Goal: Obtain resource: Obtain resource

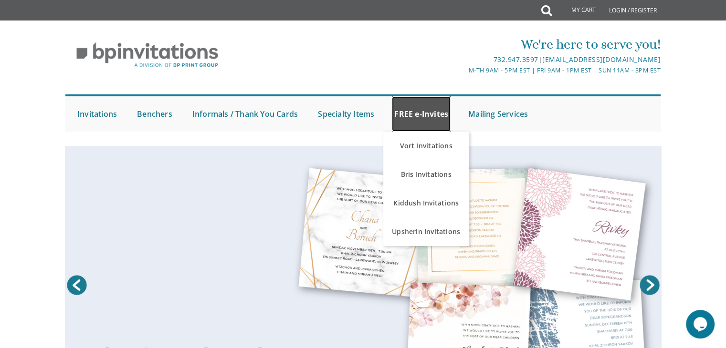
click at [424, 118] on link "FREE e-Invites" at bounding box center [421, 113] width 59 height 35
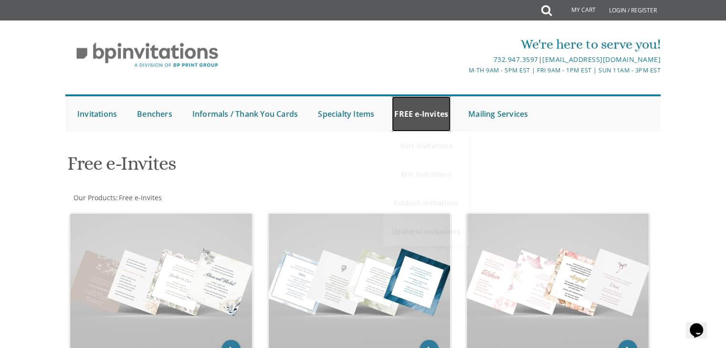
click at [428, 119] on link "FREE e-Invites" at bounding box center [421, 113] width 59 height 35
click at [427, 121] on link "FREE e-Invites" at bounding box center [421, 113] width 59 height 35
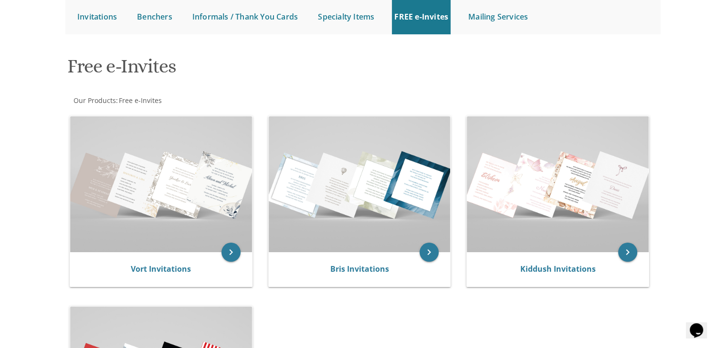
scroll to position [95, 0]
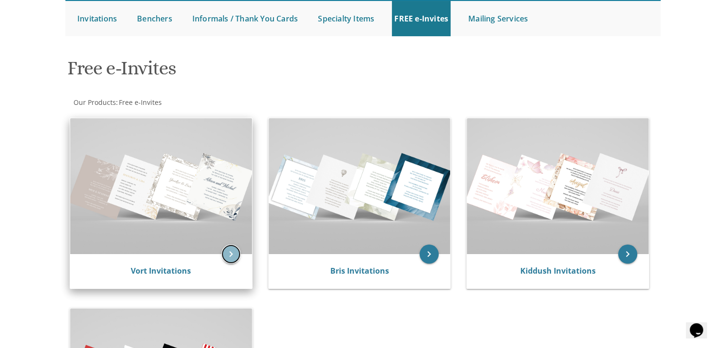
click at [233, 256] on icon "keyboard_arrow_right" at bounding box center [231, 254] width 19 height 19
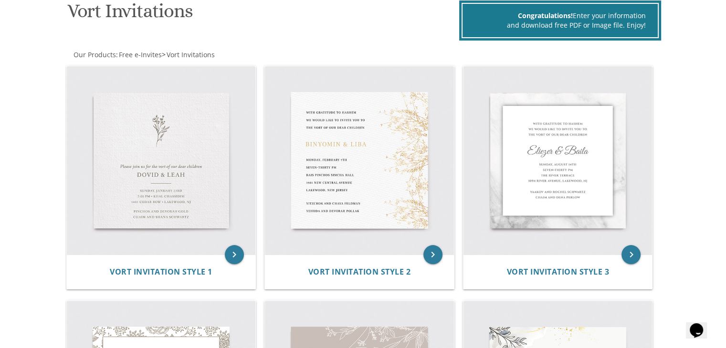
scroll to position [172, 0]
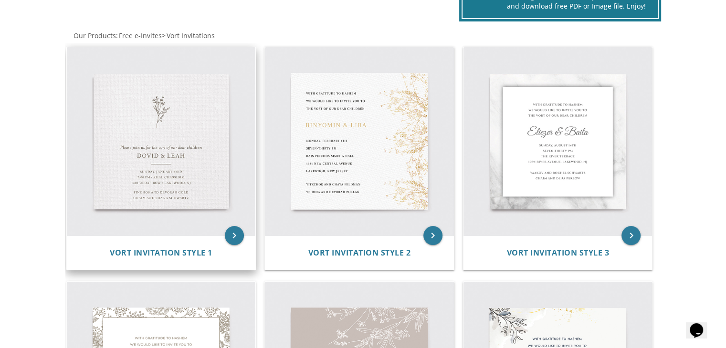
click at [130, 171] on img at bounding box center [161, 141] width 189 height 189
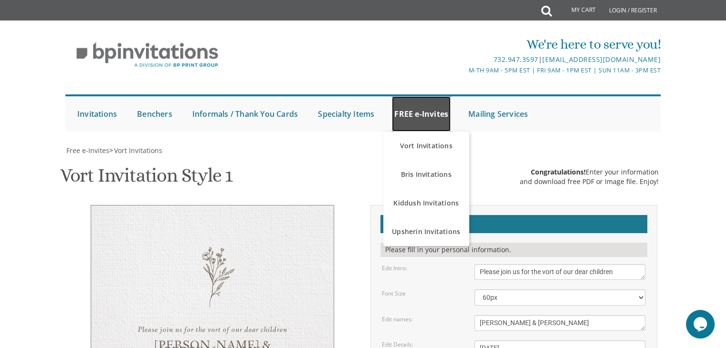
click at [411, 125] on link "FREE e-Invites" at bounding box center [421, 113] width 59 height 35
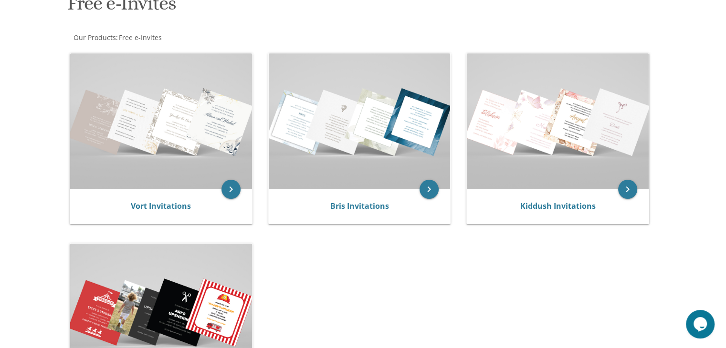
scroll to position [172, 0]
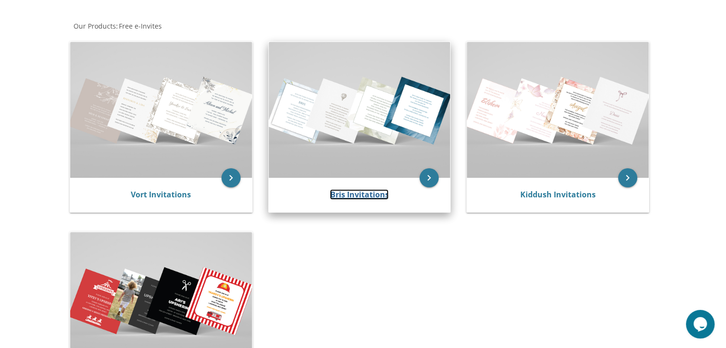
click at [358, 199] on link "Bris Invitations" at bounding box center [359, 195] width 59 height 11
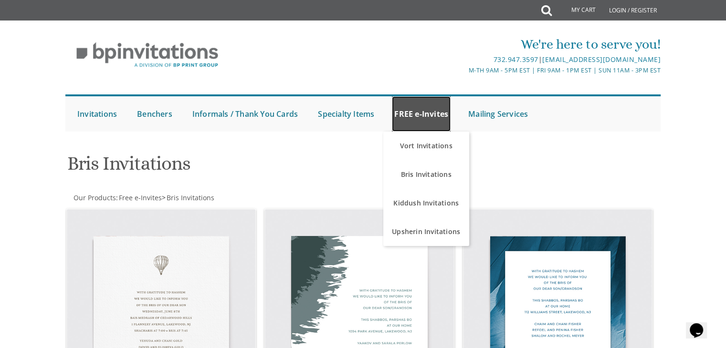
click at [412, 112] on link "FREE e-Invites" at bounding box center [421, 113] width 59 height 35
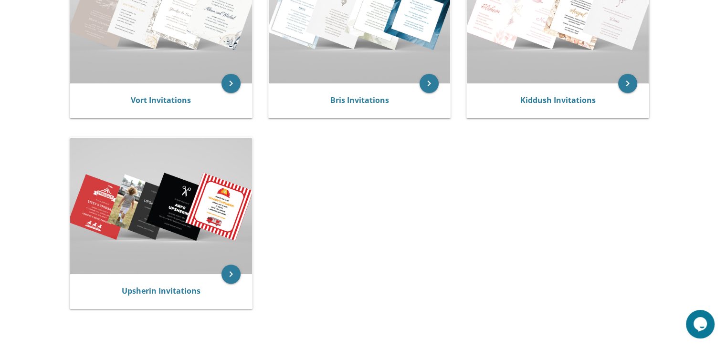
scroll to position [306, 0]
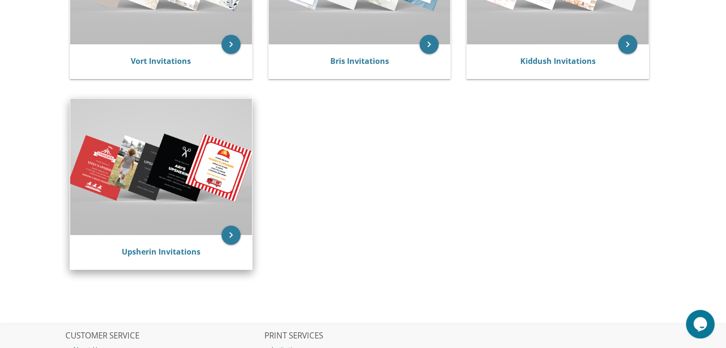
click at [182, 262] on div "Upsherin Invitations" at bounding box center [161, 252] width 182 height 34
click at [196, 261] on div "Upsherin Invitations" at bounding box center [161, 252] width 182 height 34
click at [230, 241] on icon "keyboard_arrow_right" at bounding box center [231, 235] width 19 height 19
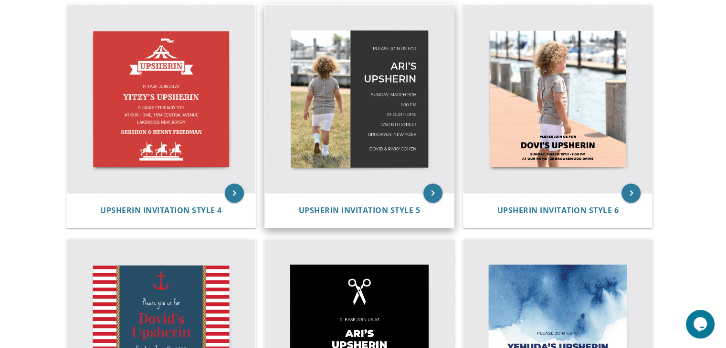
scroll to position [439, 0]
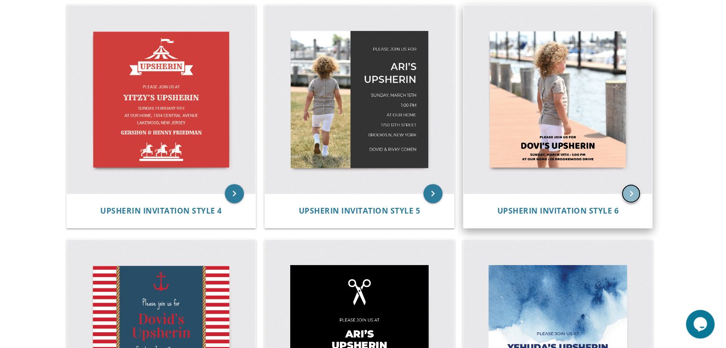
click at [623, 196] on icon "keyboard_arrow_right" at bounding box center [631, 193] width 19 height 19
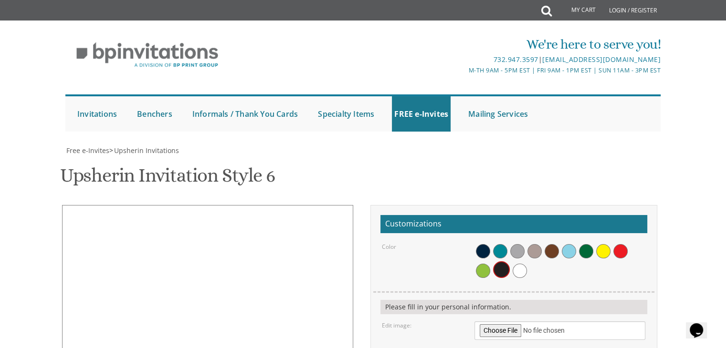
scroll to position [248, 0]
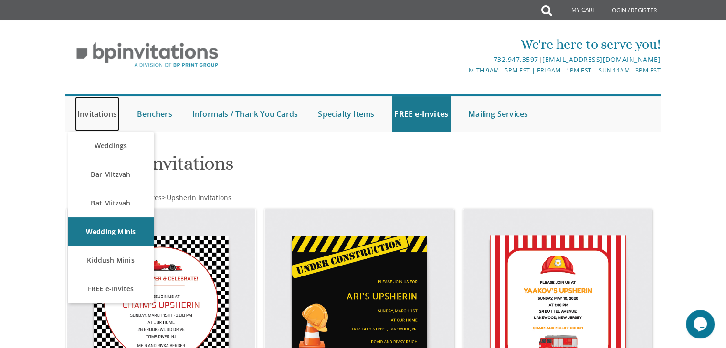
click at [114, 113] on link "Invitations" at bounding box center [97, 113] width 44 height 35
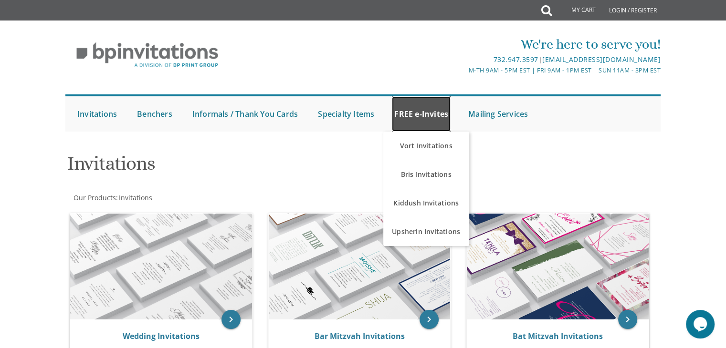
click at [425, 107] on link "FREE e-Invites" at bounding box center [421, 113] width 59 height 35
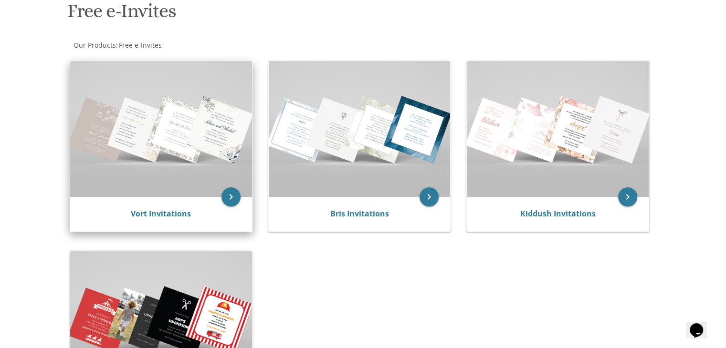
scroll to position [172, 0]
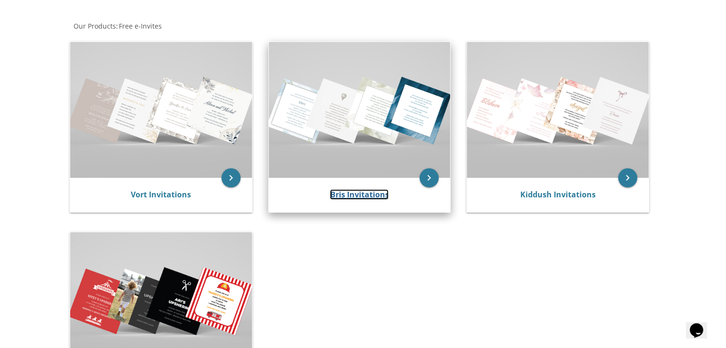
click at [367, 191] on link "Bris Invitations" at bounding box center [359, 195] width 59 height 11
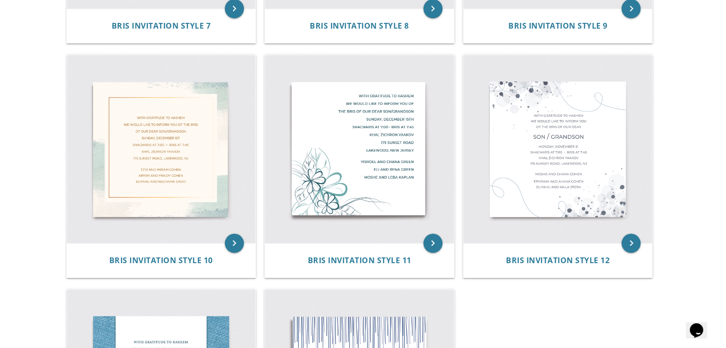
scroll to position [878, 0]
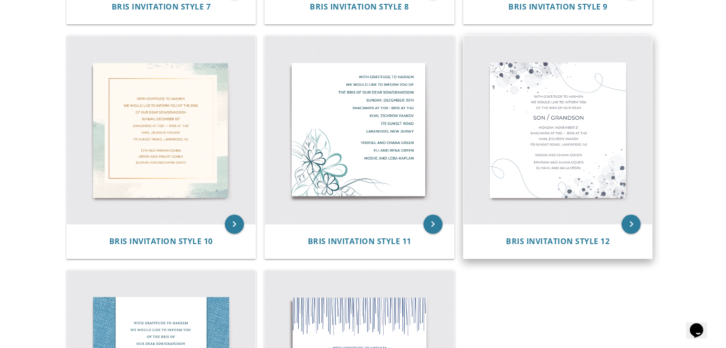
click at [577, 132] on img at bounding box center [558, 130] width 189 height 189
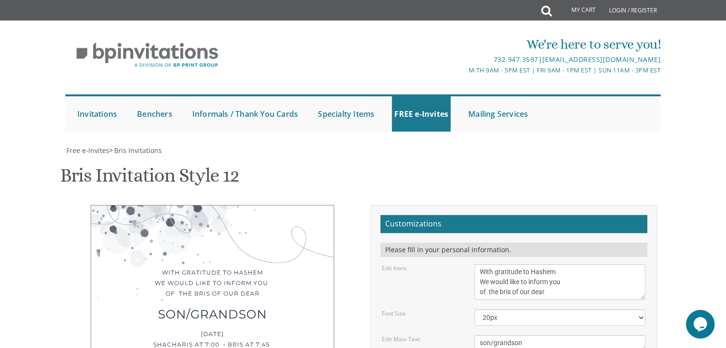
scroll to position [134, 0]
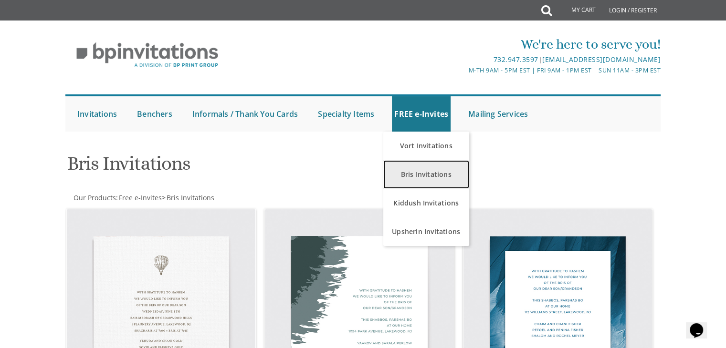
click at [436, 186] on link "Bris Invitations" at bounding box center [426, 174] width 86 height 29
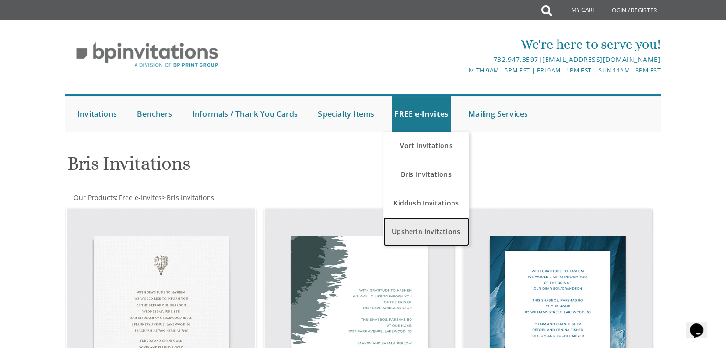
click at [435, 222] on link "Upsherin Invitations" at bounding box center [426, 232] width 86 height 29
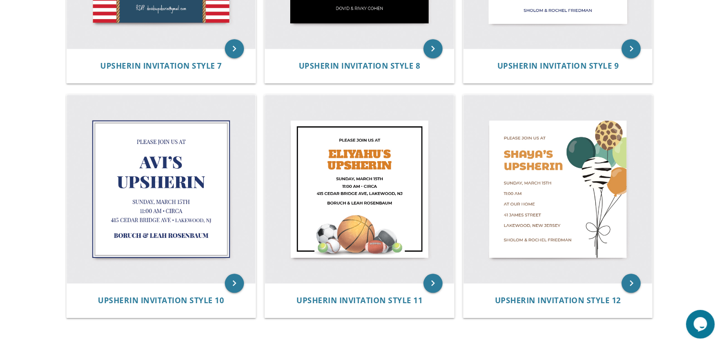
scroll to position [821, 0]
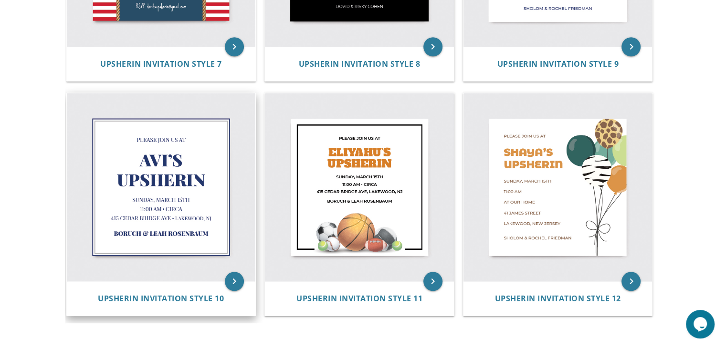
click at [212, 202] on img at bounding box center [161, 187] width 189 height 189
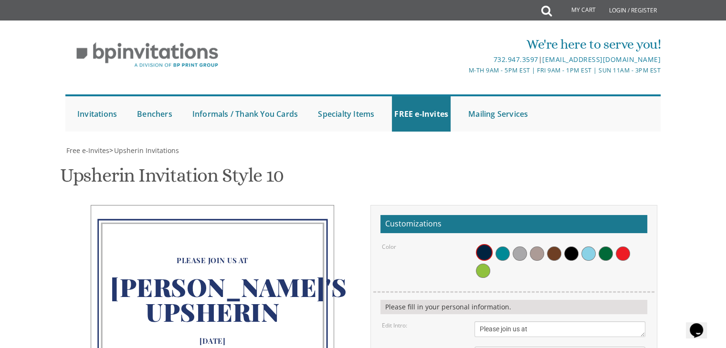
scroll to position [153, 0]
click at [591, 247] on span at bounding box center [588, 254] width 14 height 14
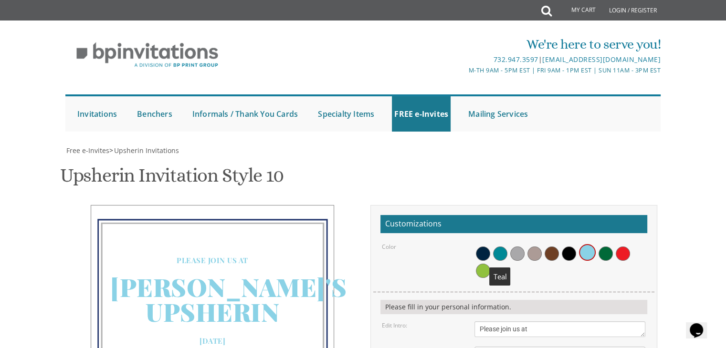
click at [499, 247] on span at bounding box center [500, 254] width 14 height 14
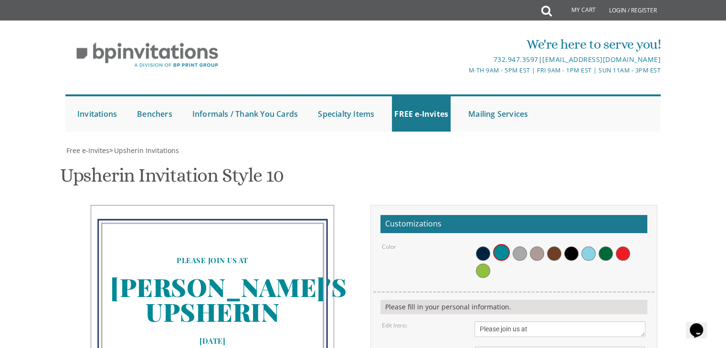
click at [632, 243] on div at bounding box center [560, 261] width 171 height 37
click at [623, 247] on span at bounding box center [623, 254] width 14 height 14
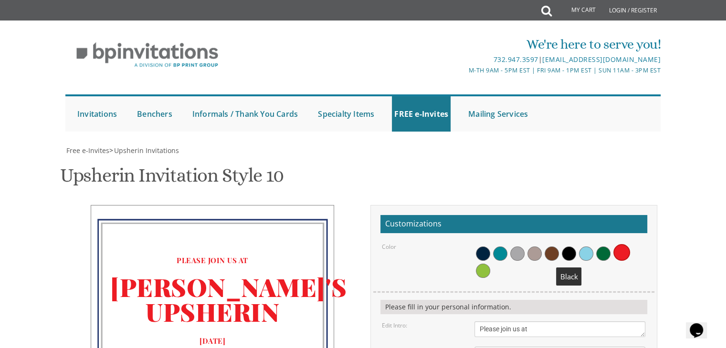
click at [565, 247] on span at bounding box center [569, 254] width 14 height 14
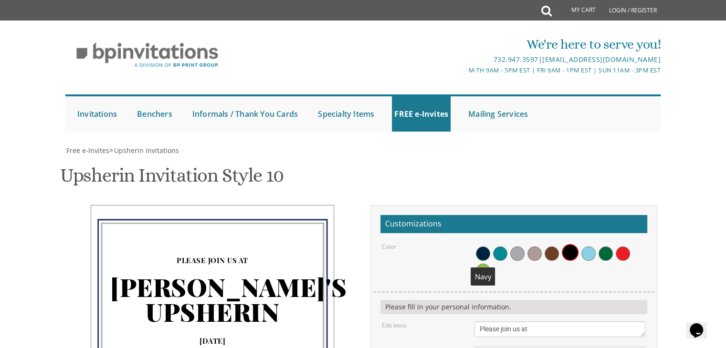
click at [482, 247] on span at bounding box center [483, 254] width 14 height 14
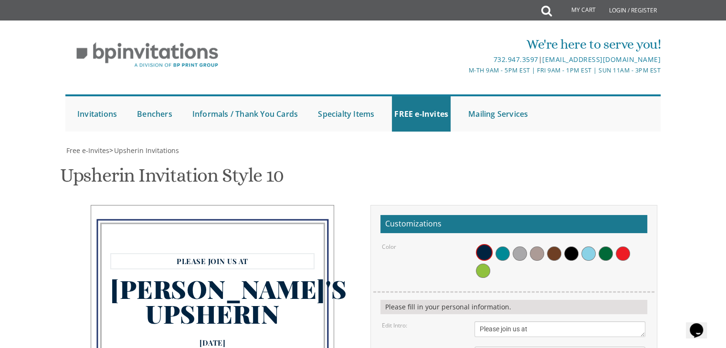
click at [543, 322] on textarea "Please join us at" at bounding box center [560, 330] width 171 height 16
type textarea "P"
click at [486, 322] on textarea "Please join us at" at bounding box center [560, 330] width 171 height 16
type textarea "you are invited"
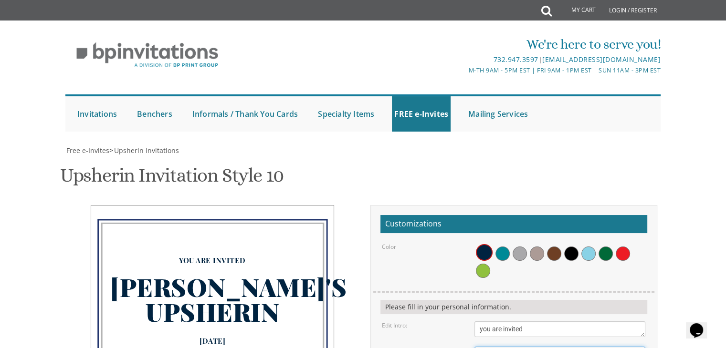
select select "60px"
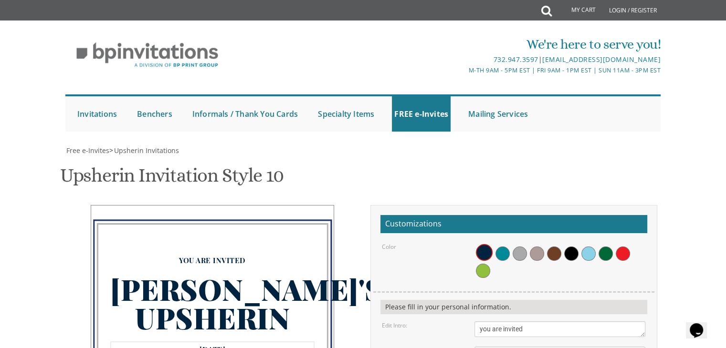
type textarea "Tuesday August 26 7:30 • my home 123 Lake Drive Terrace • Lakewood, NJ"
type textarea "B"
type textarea "y"
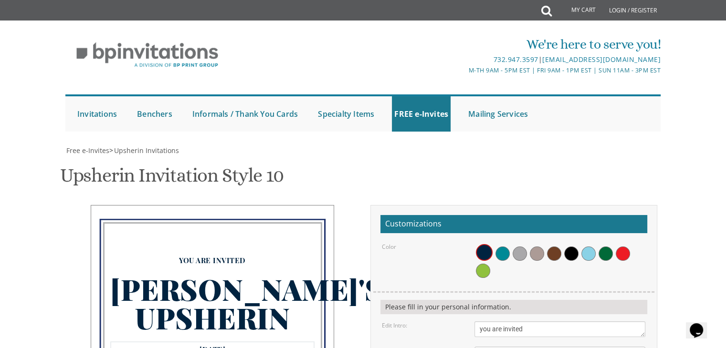
type textarea "Tuesday August 26 7:30 • my house 123 Lake Drive Terrace • Lakewood, NJ"
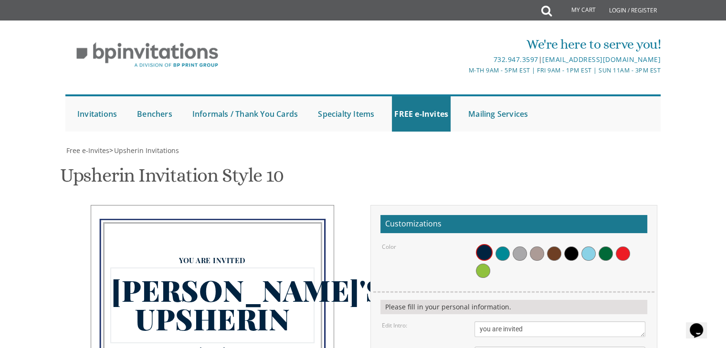
type textarea "A"
type textarea "t"
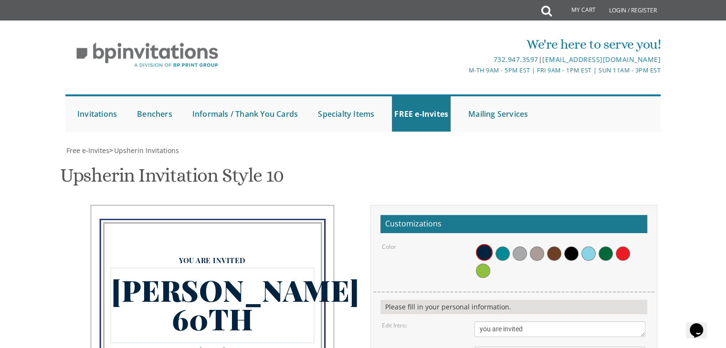
type textarea "TOTTY'S 60th"
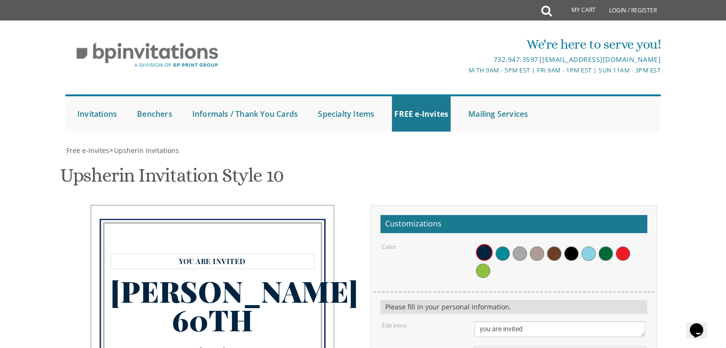
click at [564, 322] on textarea "Please join us at" at bounding box center [560, 330] width 171 height 16
type textarea "you are invited to"
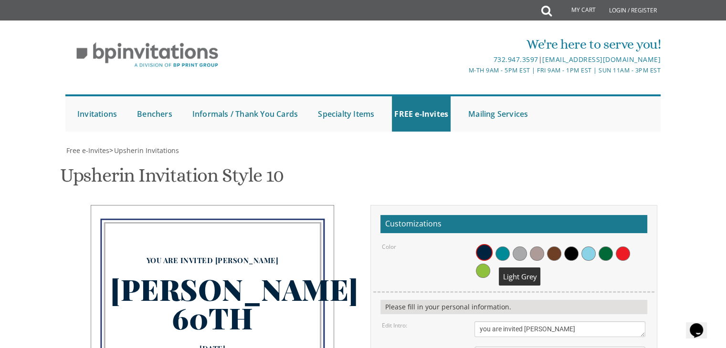
click at [517, 247] on span at bounding box center [520, 254] width 14 height 14
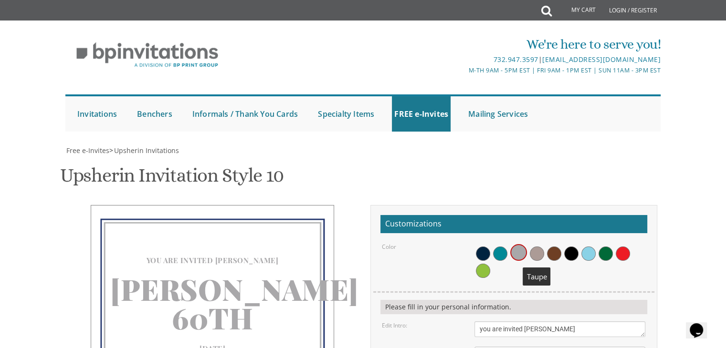
click at [545, 243] on div at bounding box center [560, 261] width 171 height 37
click at [561, 247] on span at bounding box center [554, 254] width 14 height 14
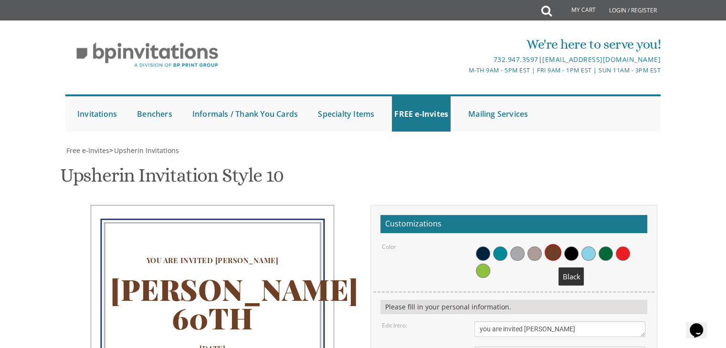
click at [575, 247] on span at bounding box center [571, 254] width 14 height 14
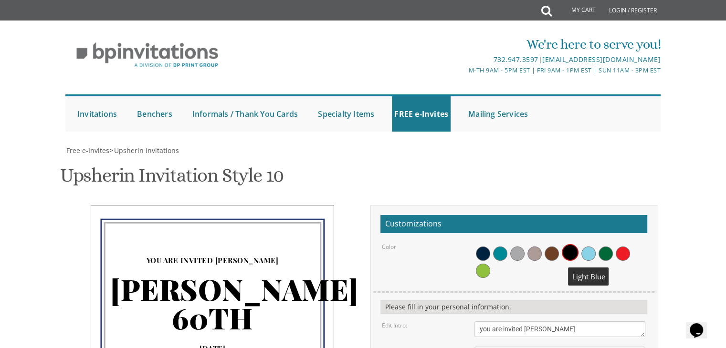
click at [593, 247] on span at bounding box center [588, 254] width 14 height 14
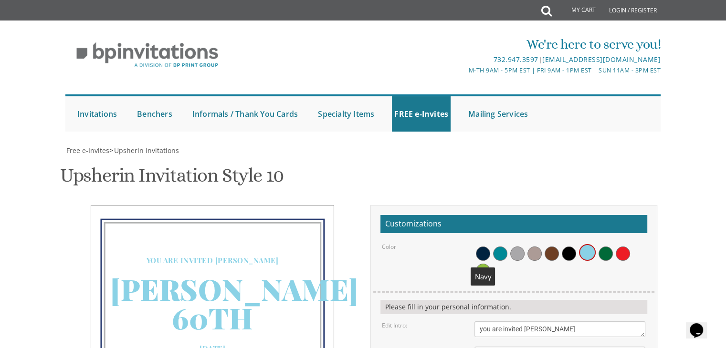
click at [484, 247] on span at bounding box center [483, 254] width 14 height 14
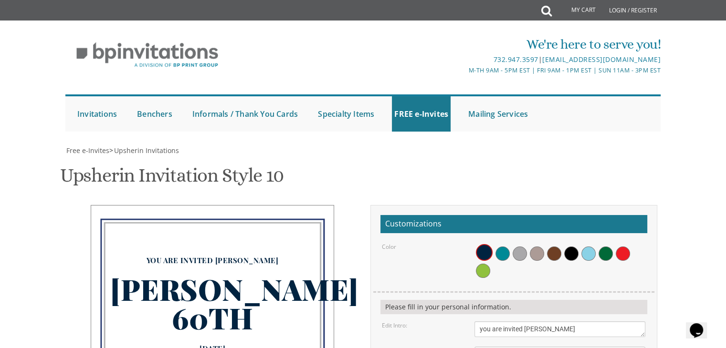
click at [488, 215] on h2 "Customizations" at bounding box center [513, 224] width 267 height 18
type textarea "m"
type textarea "MIRIAM :)"
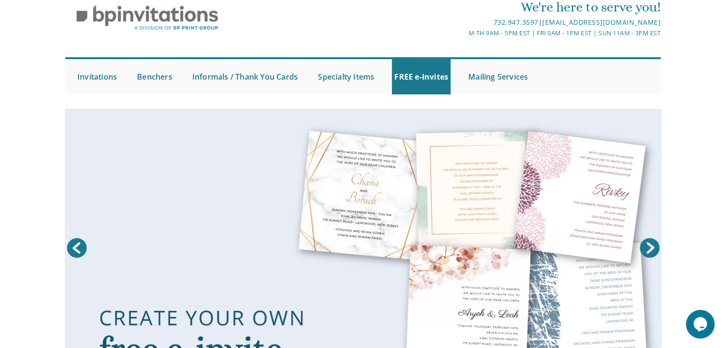
scroll to position [38, 0]
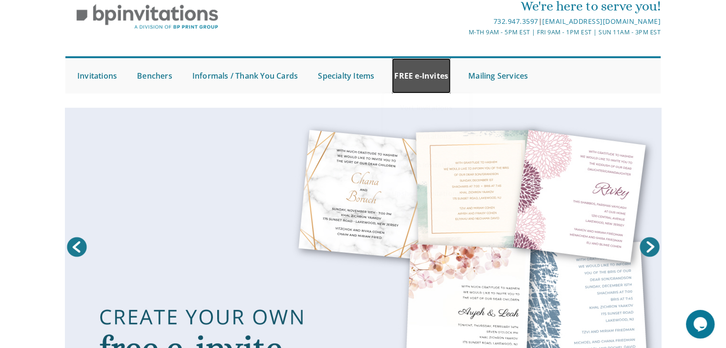
click at [414, 63] on link "FREE e-Invites" at bounding box center [421, 75] width 59 height 35
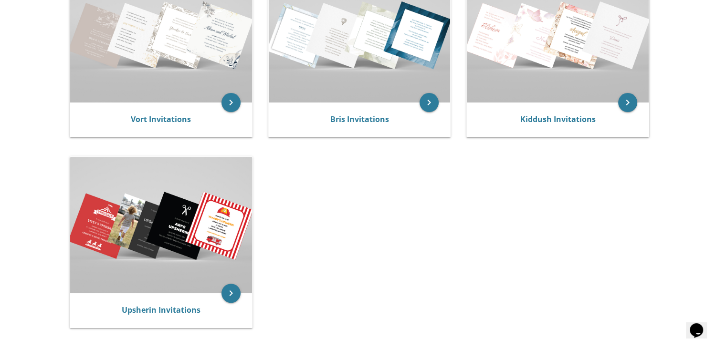
scroll to position [248, 0]
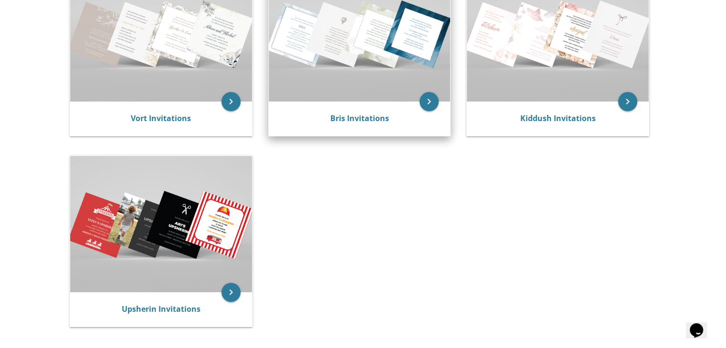
click at [313, 101] on img at bounding box center [360, 34] width 182 height 136
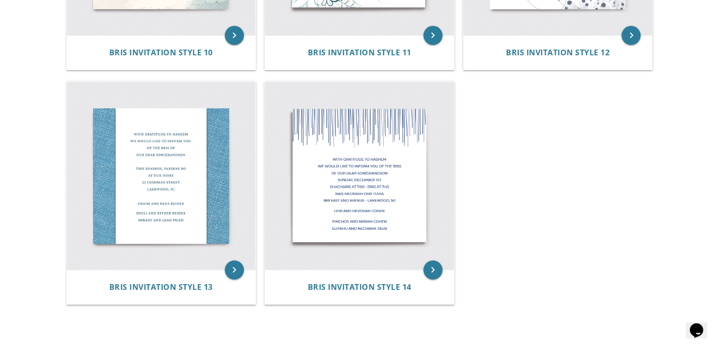
scroll to position [1068, 0]
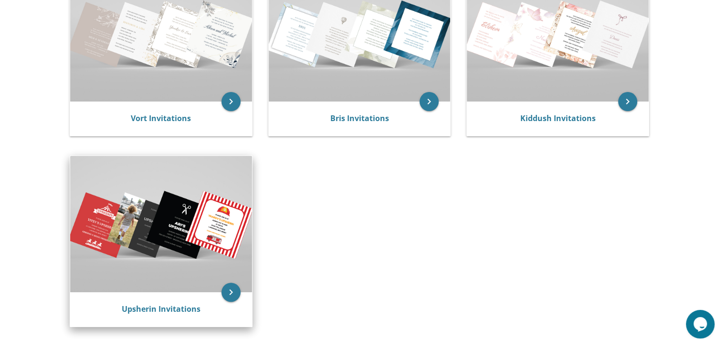
click at [135, 271] on img at bounding box center [161, 224] width 182 height 136
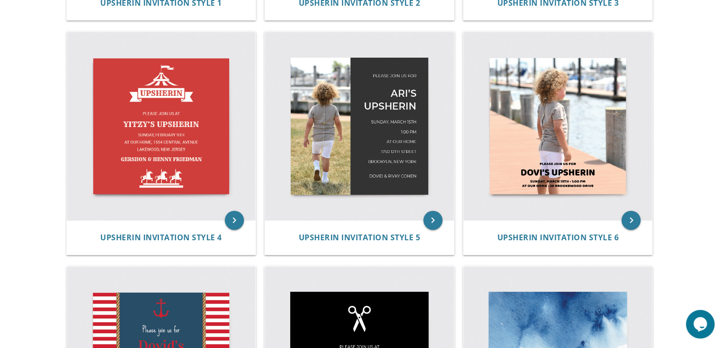
scroll to position [420, 0]
